Goal: Task Accomplishment & Management: Manage account settings

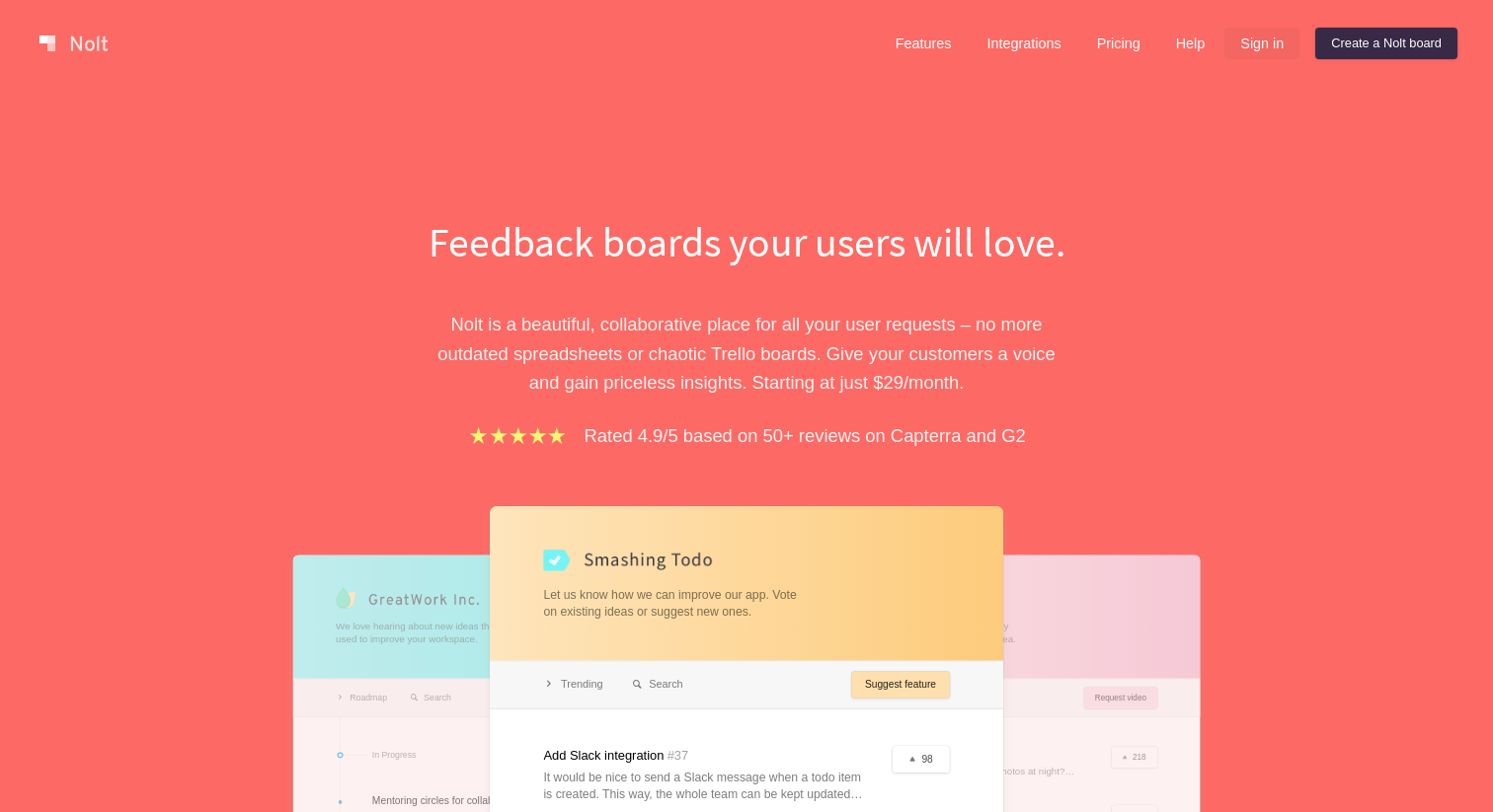
click at [1257, 53] on link "Sign in" at bounding box center [1262, 44] width 75 height 32
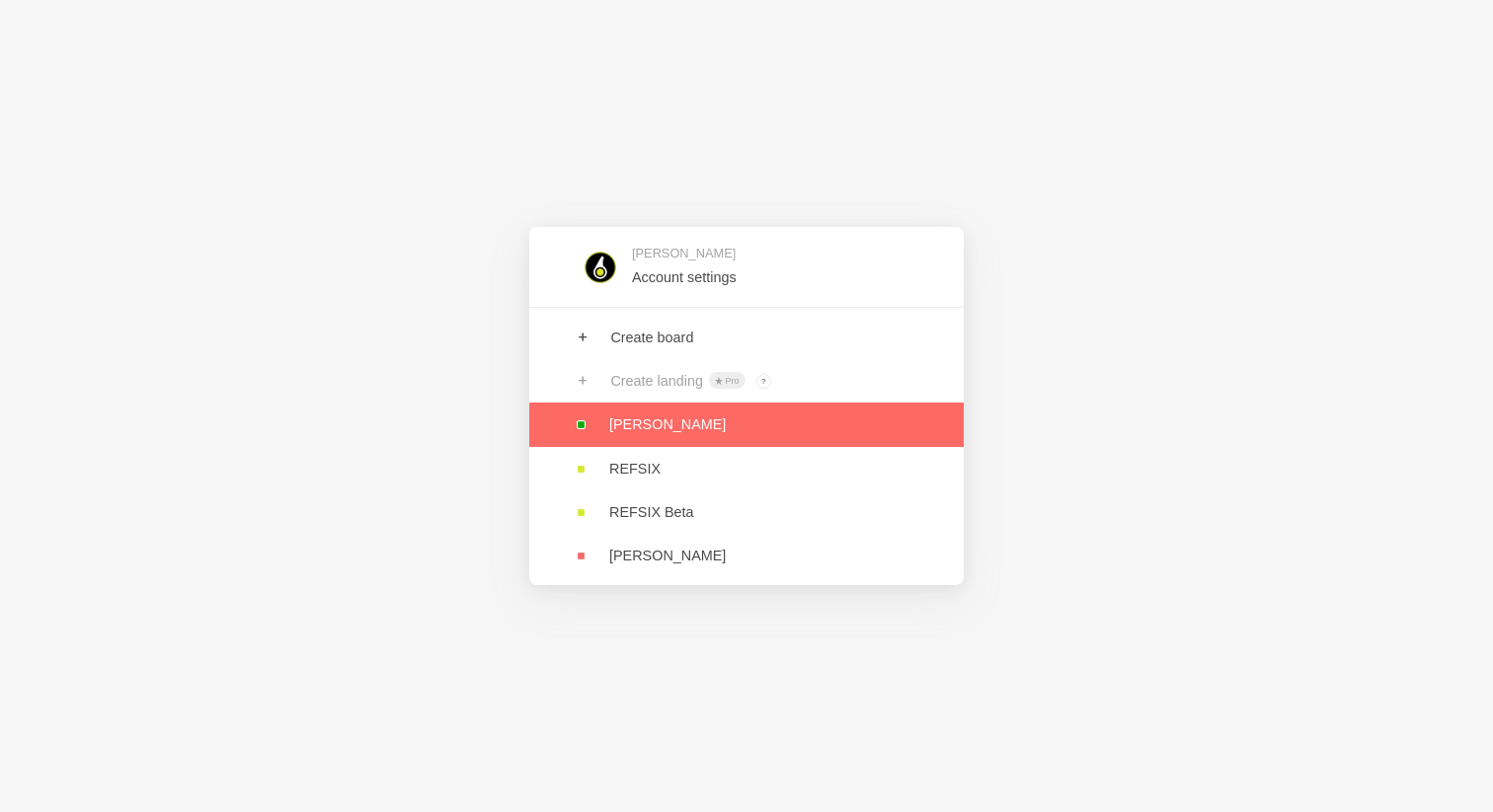
click at [690, 430] on link at bounding box center [746, 425] width 435 height 44
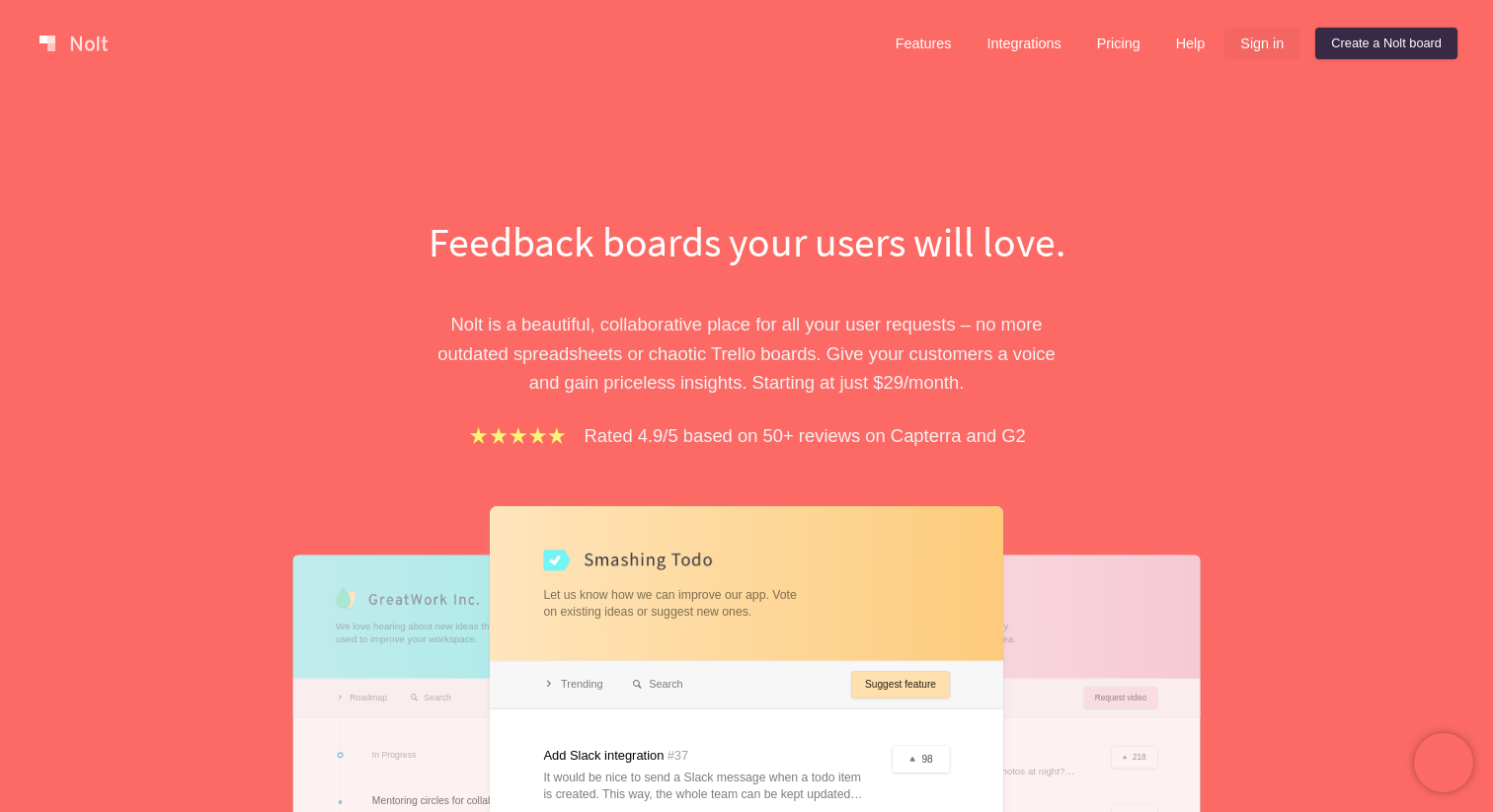
click at [1263, 49] on link "Sign in" at bounding box center [1262, 44] width 75 height 32
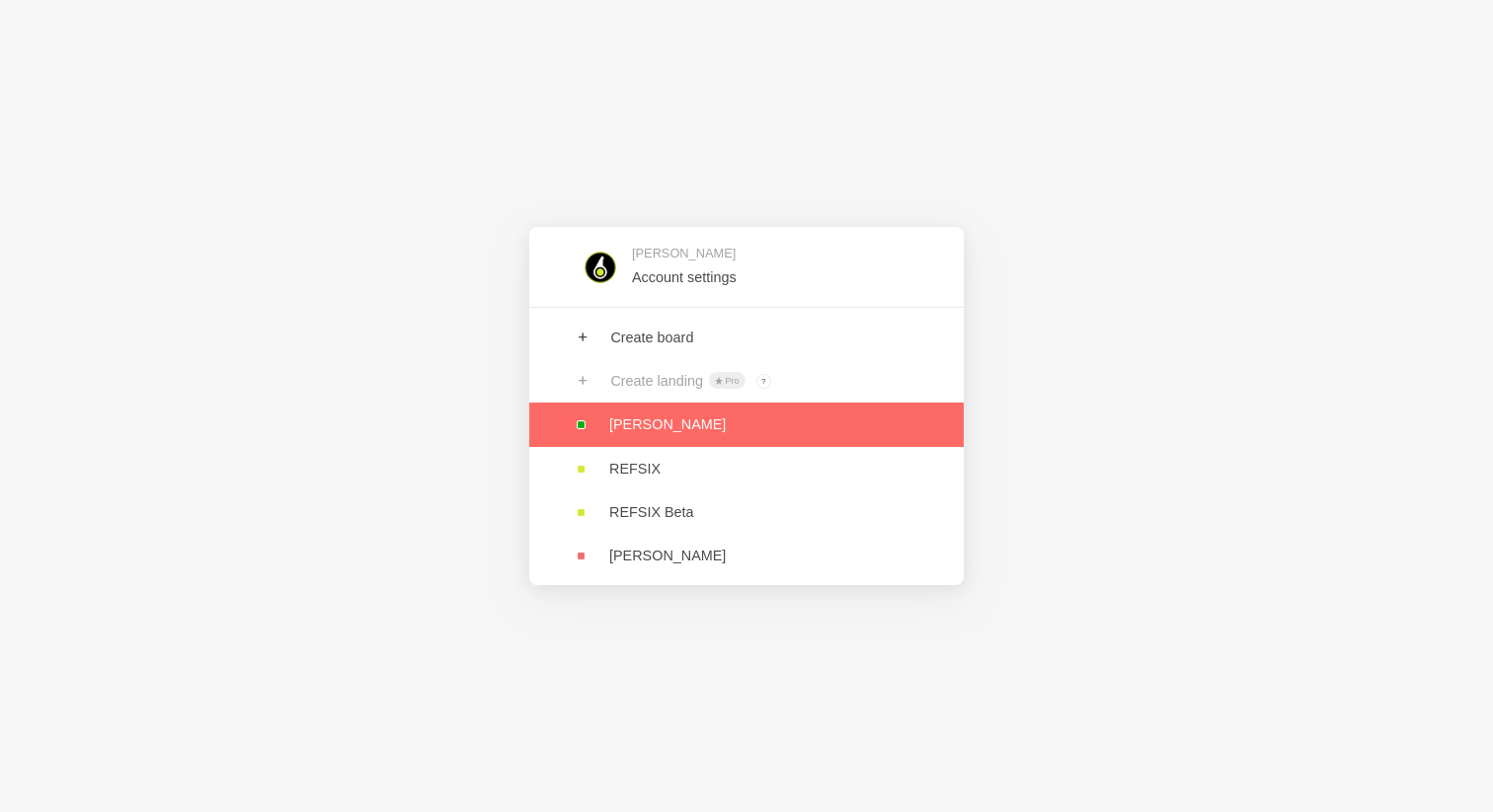
click at [697, 436] on link at bounding box center [746, 425] width 435 height 44
